Goal: Information Seeking & Learning: Check status

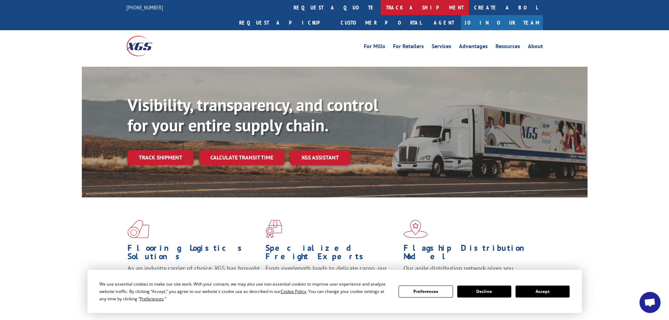
click at [381, 7] on link "track a shipment" at bounding box center [425, 7] width 88 height 15
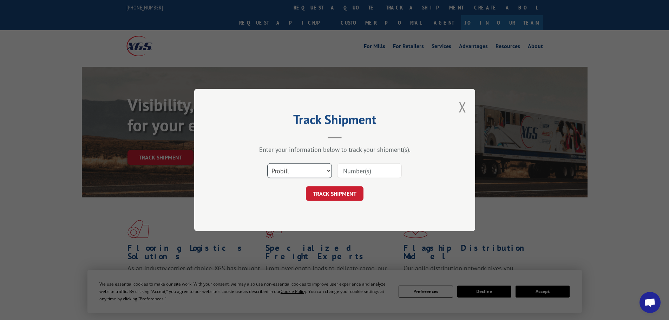
click at [297, 174] on select "Select category... Probill BOL PO" at bounding box center [299, 170] width 65 height 15
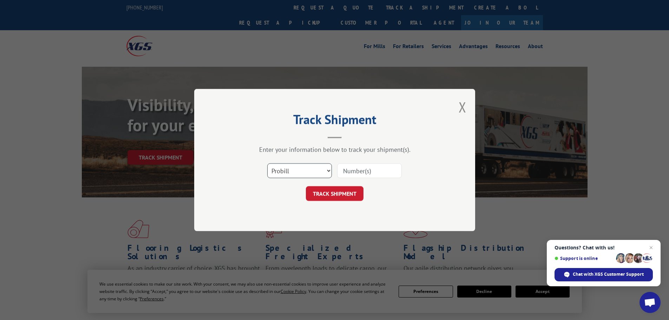
select select "bol"
click at [267, 163] on select "Select category... Probill BOL PO" at bounding box center [299, 170] width 65 height 15
click at [344, 171] on input at bounding box center [369, 170] width 65 height 15
paste input "7055085"
type input "7055085"
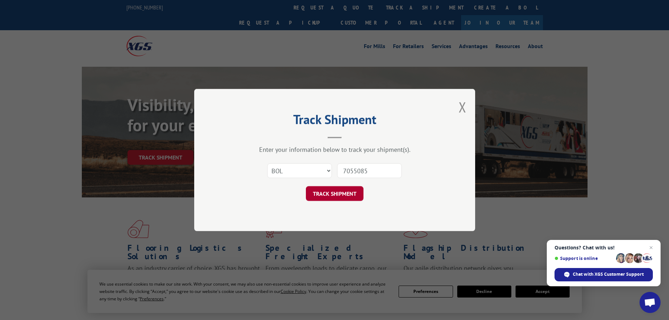
click at [332, 190] on button "TRACK SHIPMENT" at bounding box center [335, 193] width 58 height 15
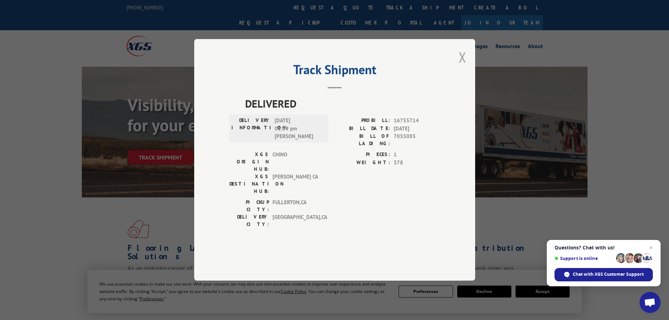
click at [460, 66] on button "Close modal" at bounding box center [462, 57] width 8 height 19
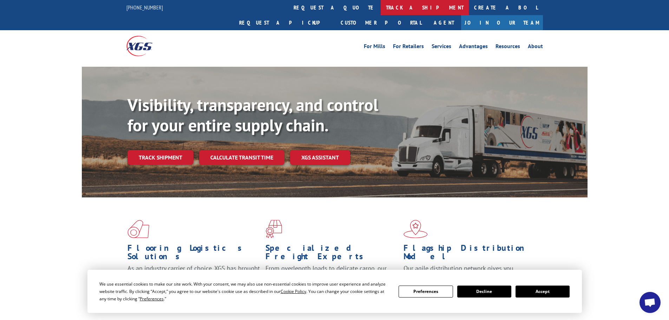
click at [381, 6] on link "track a shipment" at bounding box center [425, 7] width 88 height 15
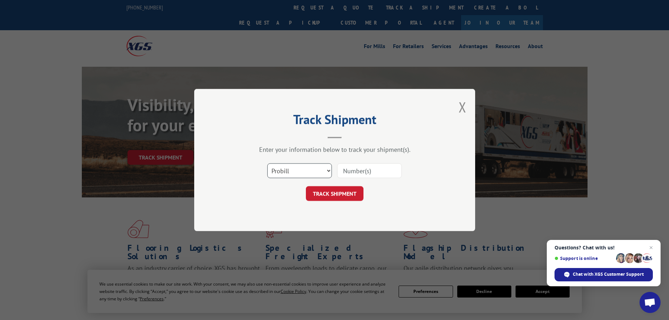
click at [294, 169] on select "Select category... Probill BOL PO" at bounding box center [299, 170] width 65 height 15
select select "bol"
click at [267, 163] on select "Select category... Probill BOL PO" at bounding box center [299, 170] width 65 height 15
click at [364, 172] on input at bounding box center [369, 170] width 65 height 15
paste input "7055085"
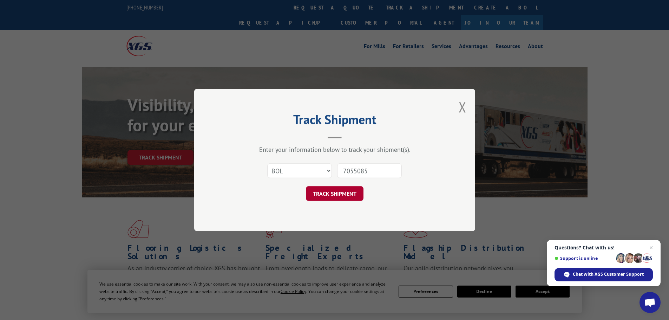
type input "7055085"
click at [327, 190] on button "TRACK SHIPMENT" at bounding box center [335, 193] width 58 height 15
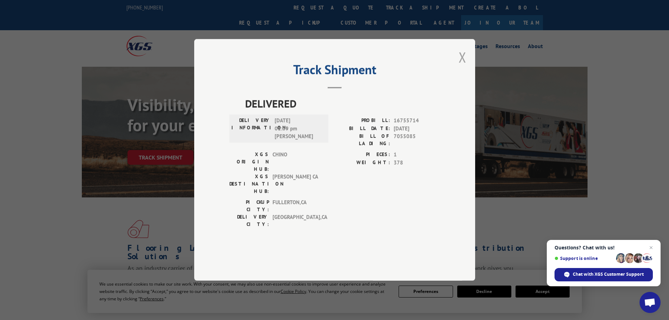
click at [462, 66] on button "Close modal" at bounding box center [462, 57] width 8 height 19
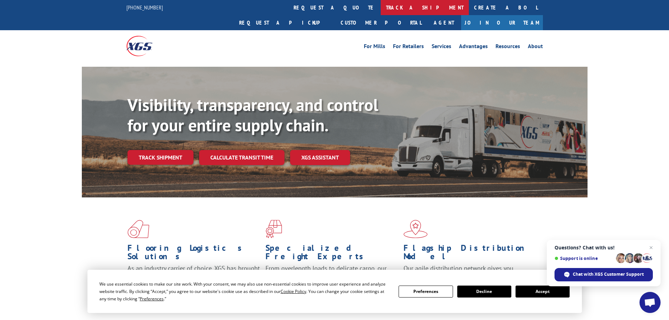
click at [381, 7] on link "track a shipment" at bounding box center [425, 7] width 88 height 15
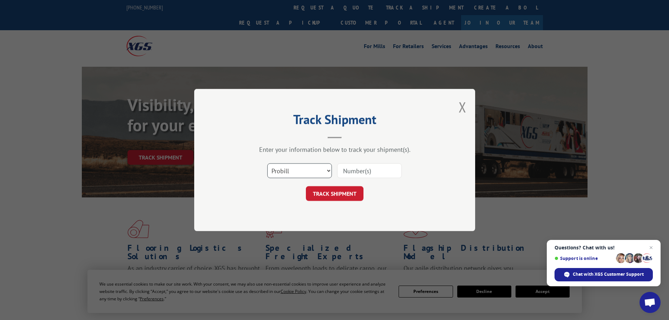
click at [288, 167] on select "Select category... Probill BOL PO" at bounding box center [299, 170] width 65 height 15
select select "bol"
click at [267, 163] on select "Select category... Probill BOL PO" at bounding box center [299, 170] width 65 height 15
click at [355, 172] on input at bounding box center [369, 170] width 65 height 15
paste input "7061050"
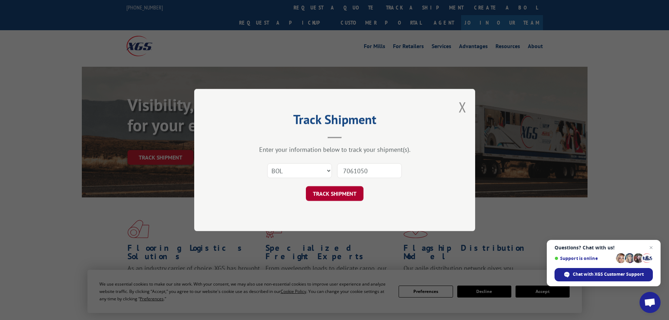
type input "7061050"
click at [333, 195] on button "TRACK SHIPMENT" at bounding box center [335, 193] width 58 height 15
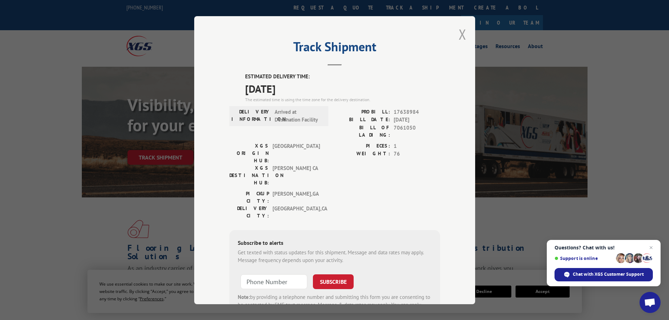
click at [458, 29] on button "Close modal" at bounding box center [462, 34] width 8 height 19
